Goal: Book appointment/travel/reservation

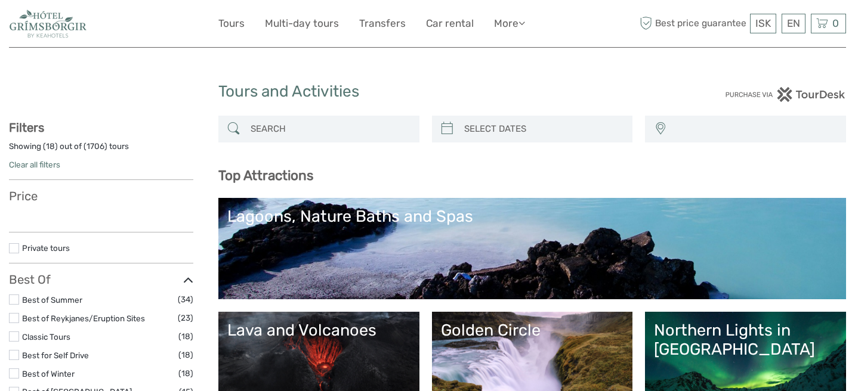
select select
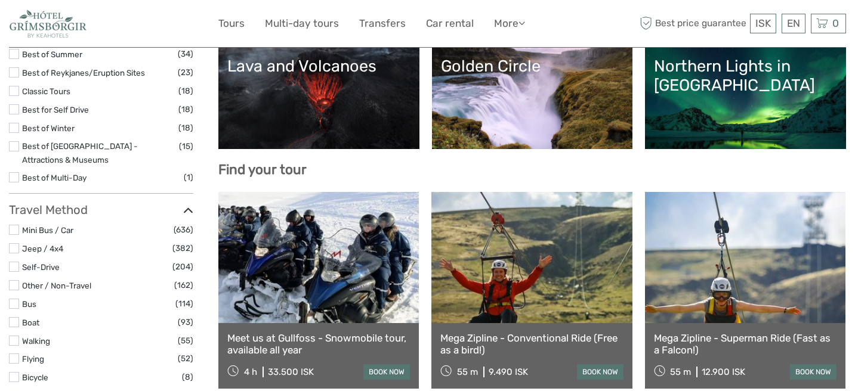
scroll to position [288, 0]
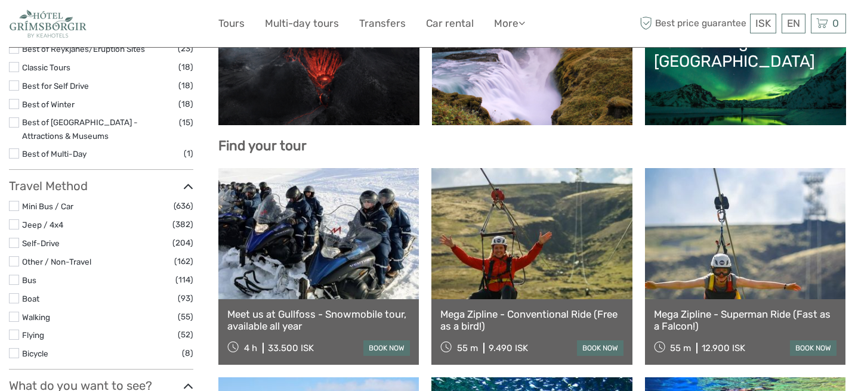
click at [282, 325] on link "Meet us at Gullfoss - Snowmobile tour, available all year" at bounding box center [318, 320] width 183 height 24
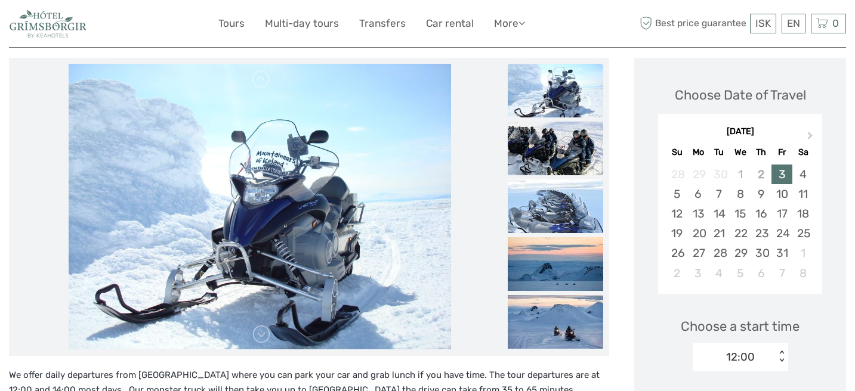
scroll to position [167, 0]
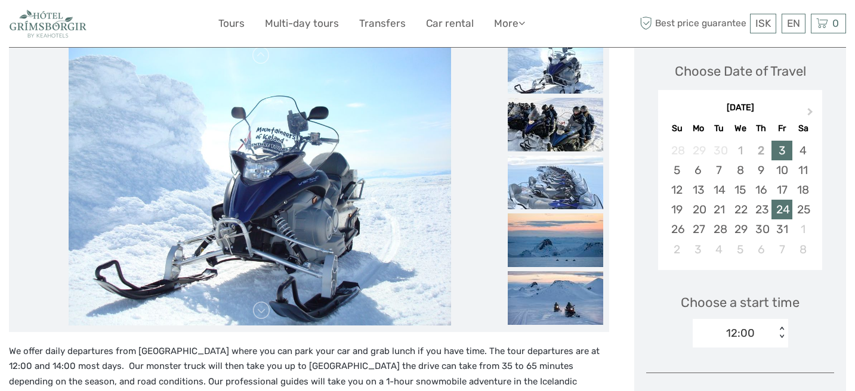
click at [784, 210] on div "24" at bounding box center [782, 210] width 21 height 20
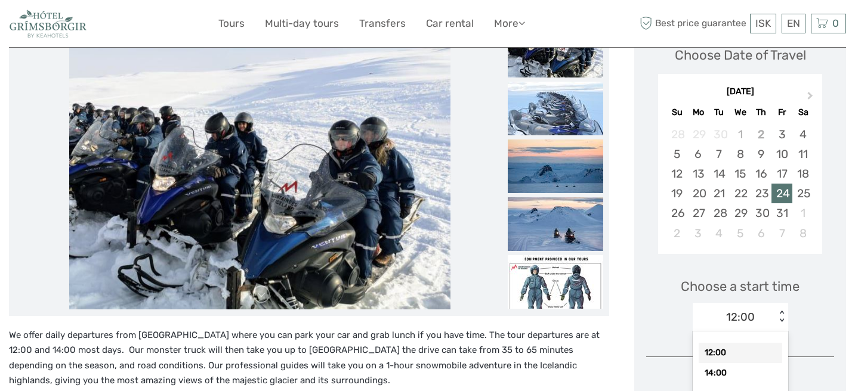
click at [782, 326] on div "12:00 < >" at bounding box center [740, 317] width 95 height 29
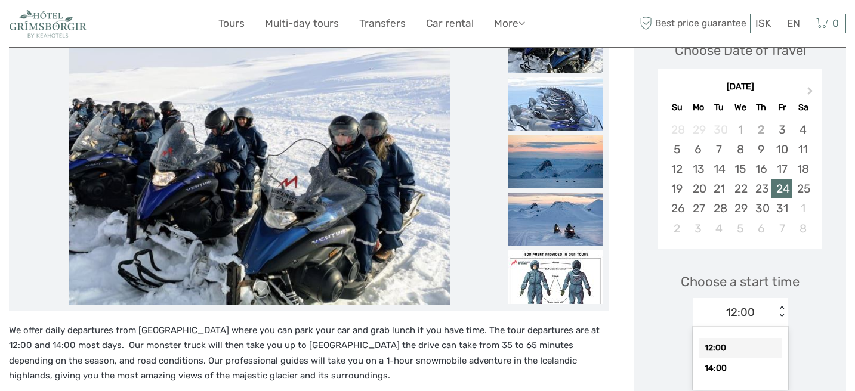
scroll to position [189, 0]
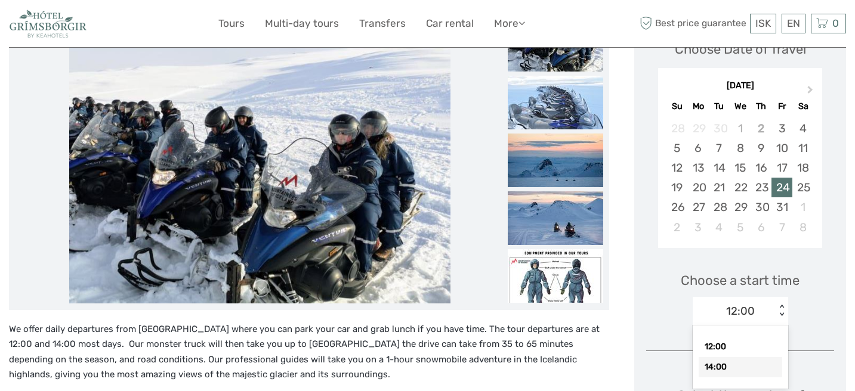
click at [754, 366] on div "14:00" at bounding box center [741, 367] width 84 height 20
click at [603, 328] on p "We offer daily departures from [GEOGRAPHIC_DATA] where you can park your car an…" at bounding box center [309, 352] width 600 height 61
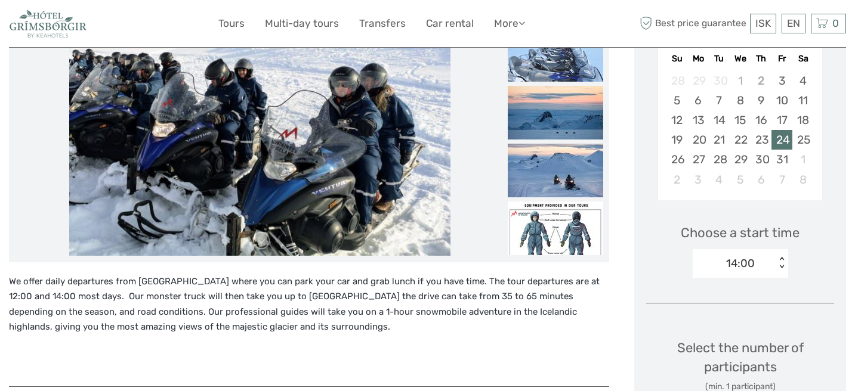
scroll to position [261, 0]
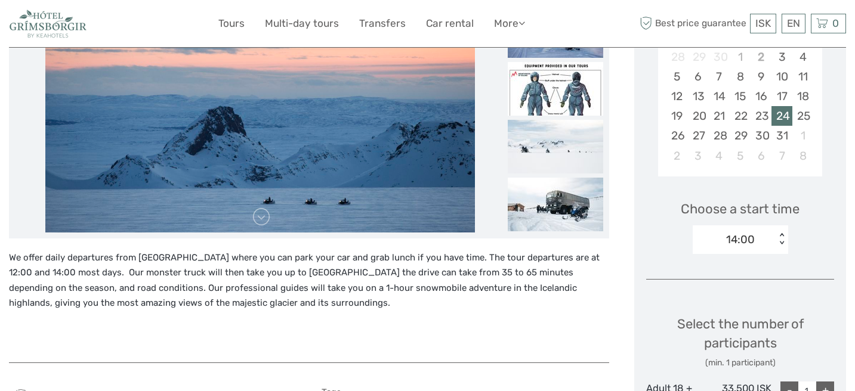
click at [139, 257] on p "We offer daily departures from [GEOGRAPHIC_DATA] where you can park your car an…" at bounding box center [309, 281] width 600 height 61
drag, startPoint x: 137, startPoint y: 257, endPoint x: 193, endPoint y: 256, distance: 55.5
click at [193, 256] on p "We offer daily departures from [GEOGRAPHIC_DATA] where you can park your car an…" at bounding box center [309, 281] width 600 height 61
copy p "Gullfoss Café"
